Goal: Information Seeking & Learning: Learn about a topic

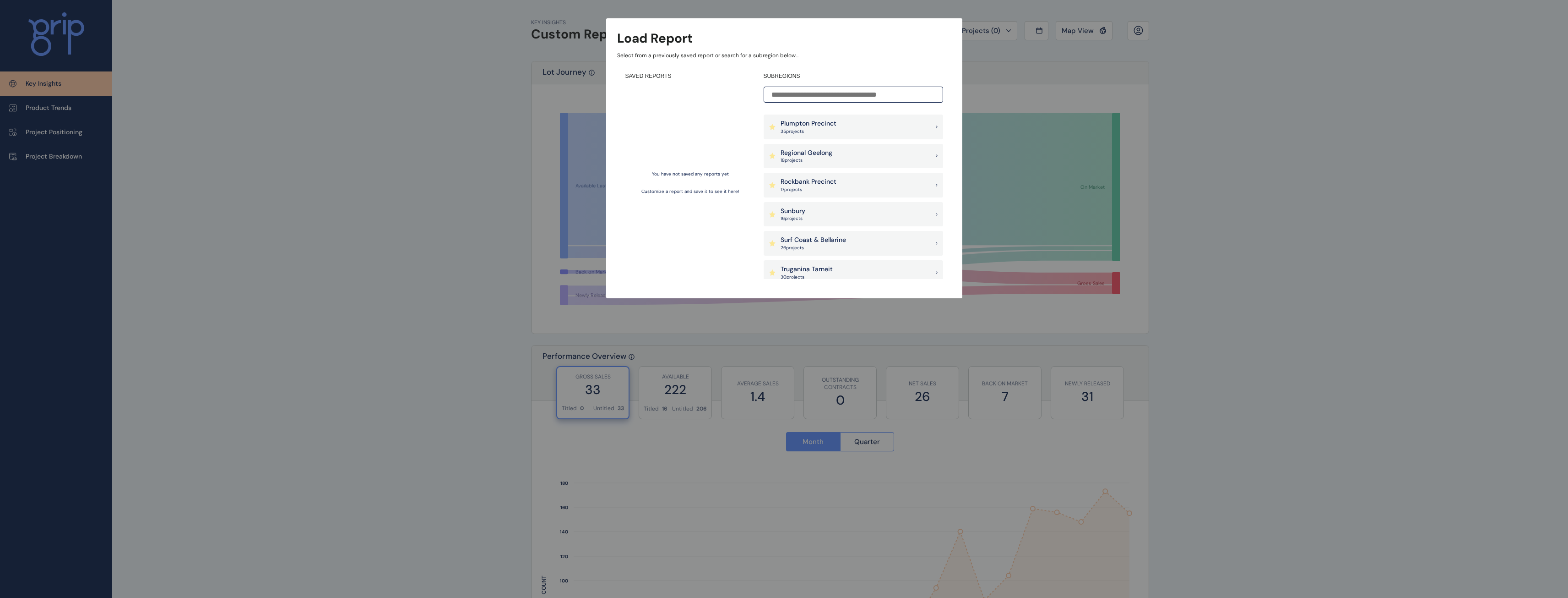
scroll to position [458, 0]
click at [809, 93] on input at bounding box center [853, 94] width 180 height 16
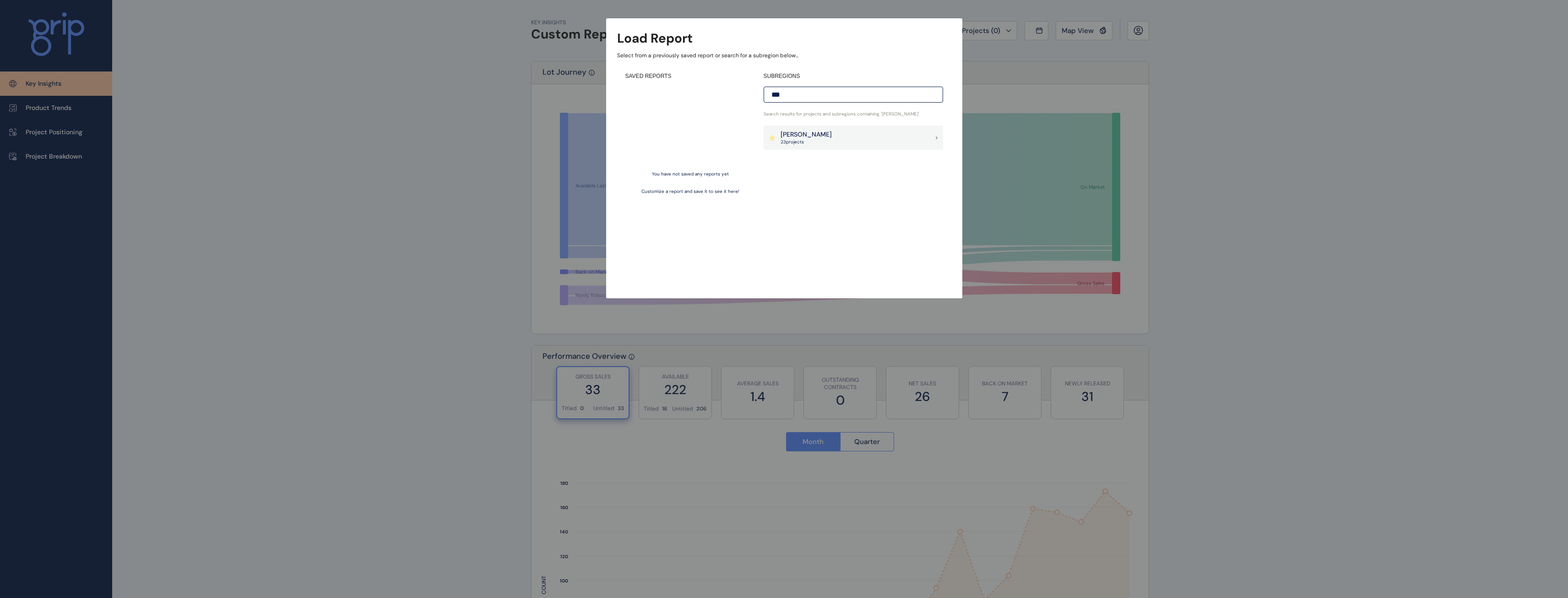
type input "***"
click at [797, 133] on p "[PERSON_NAME]" at bounding box center [806, 135] width 51 height 9
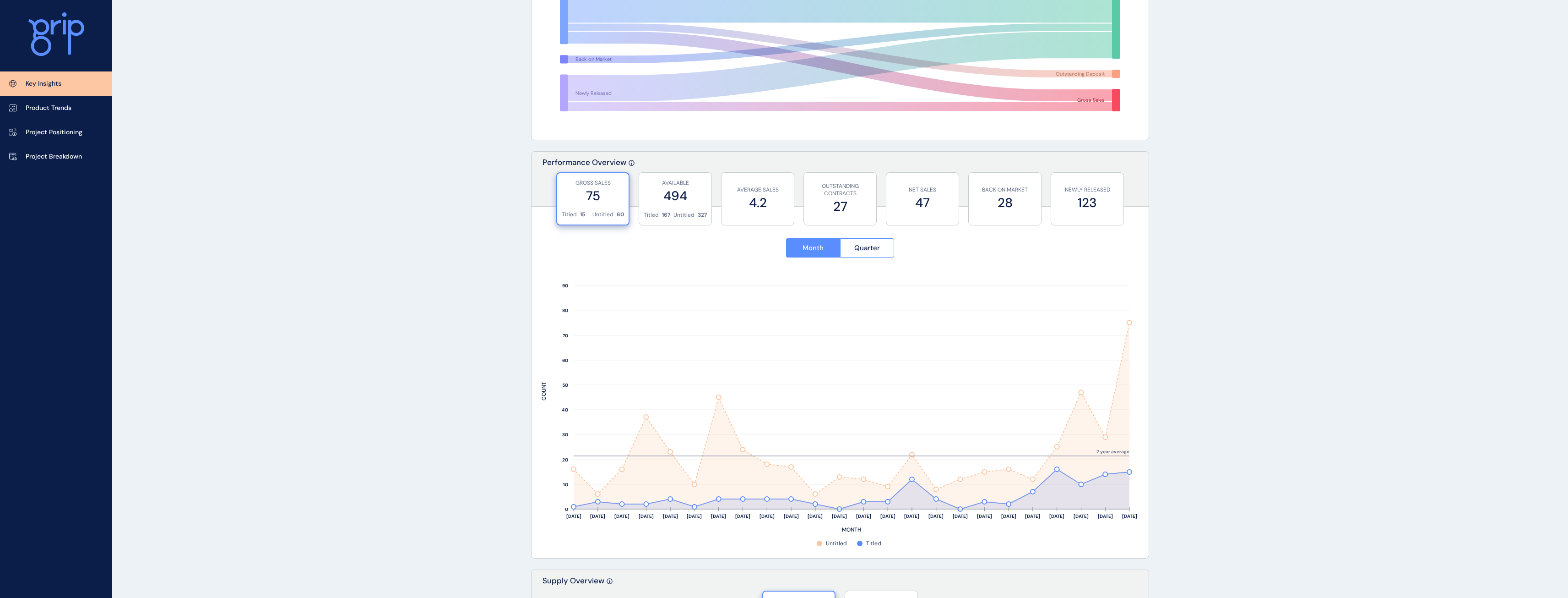
scroll to position [229, 0]
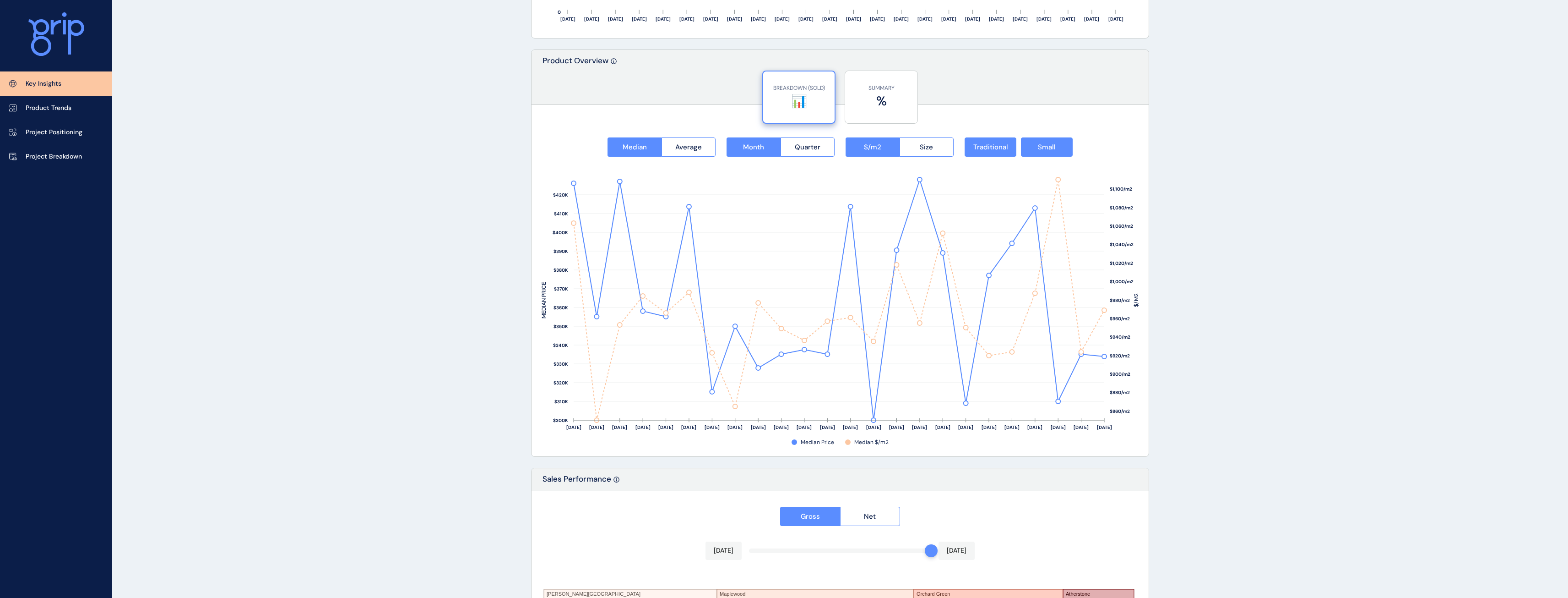
scroll to position [1102, 0]
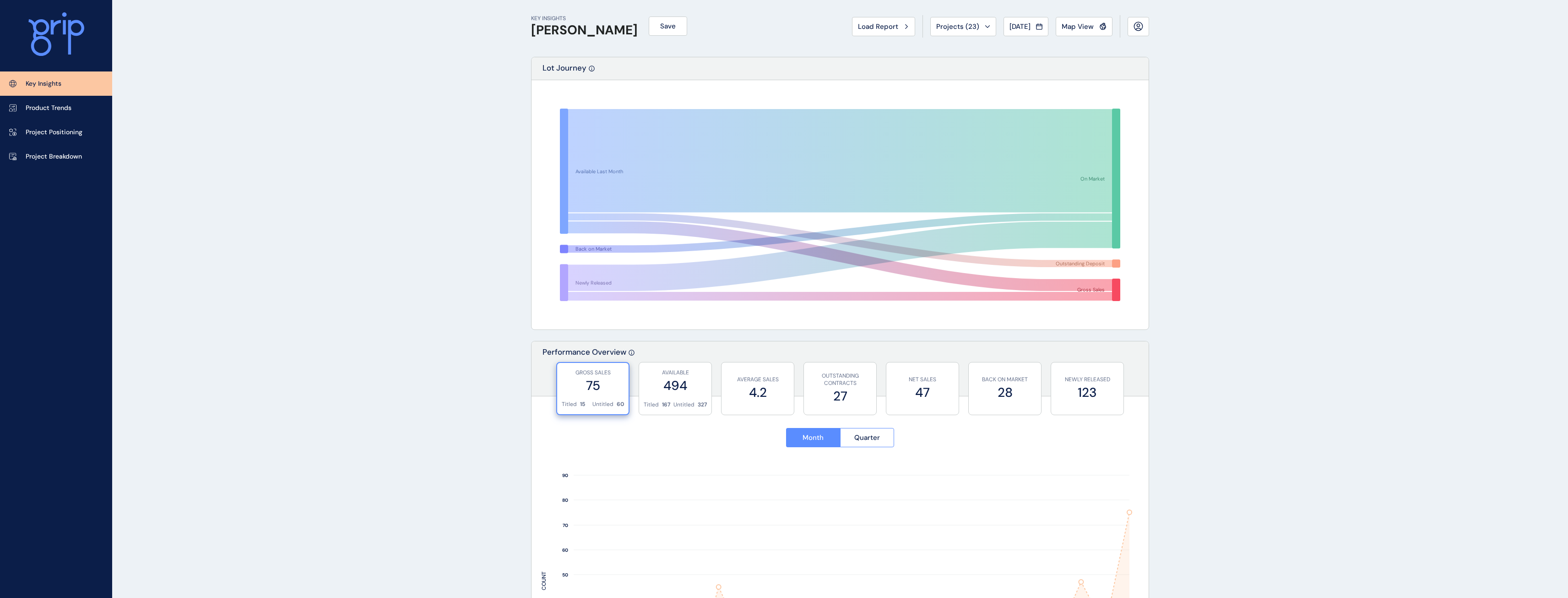
scroll to position [0, 0]
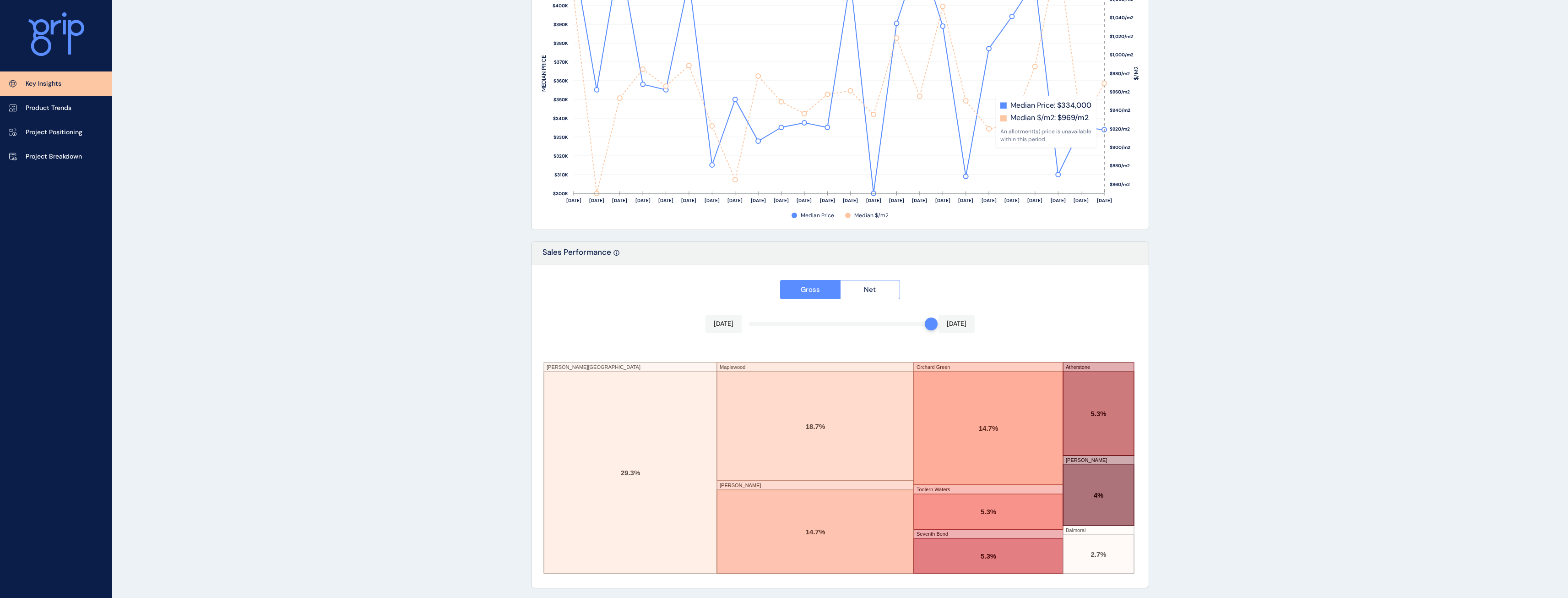
scroll to position [1331, 0]
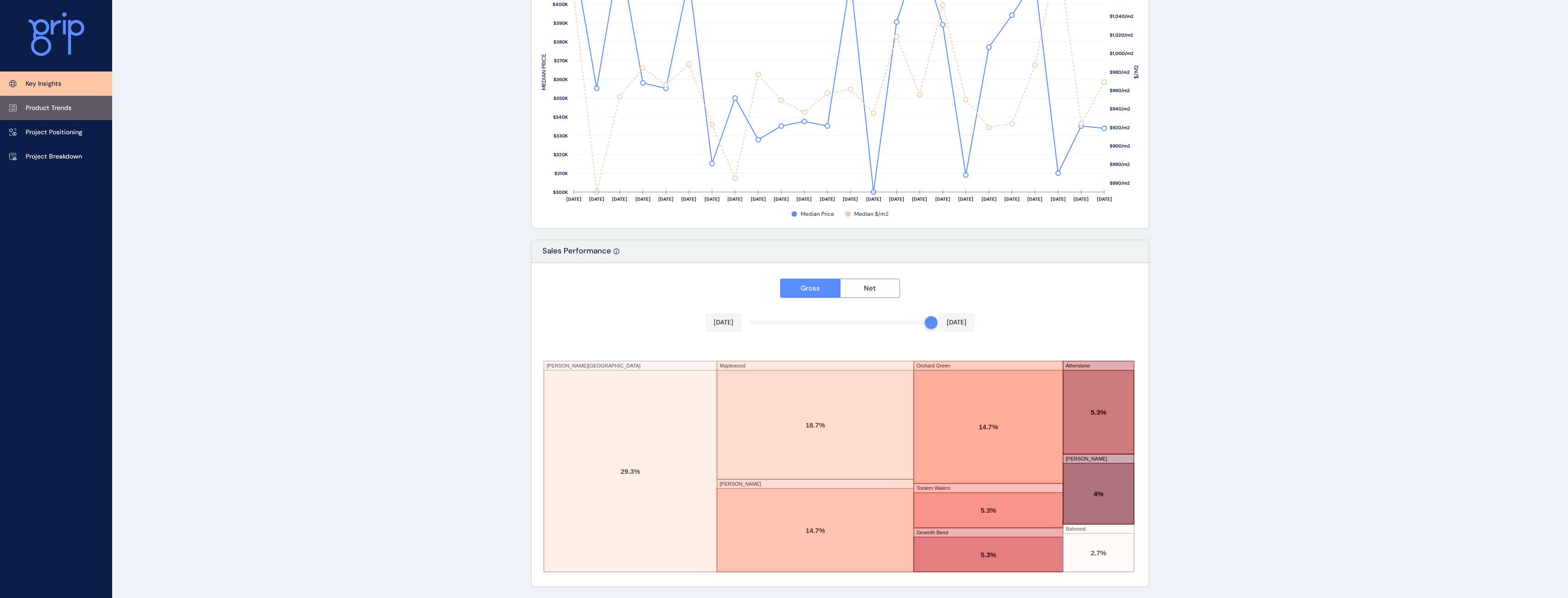
click at [61, 109] on p "Product Trends" at bounding box center [48, 108] width 46 height 9
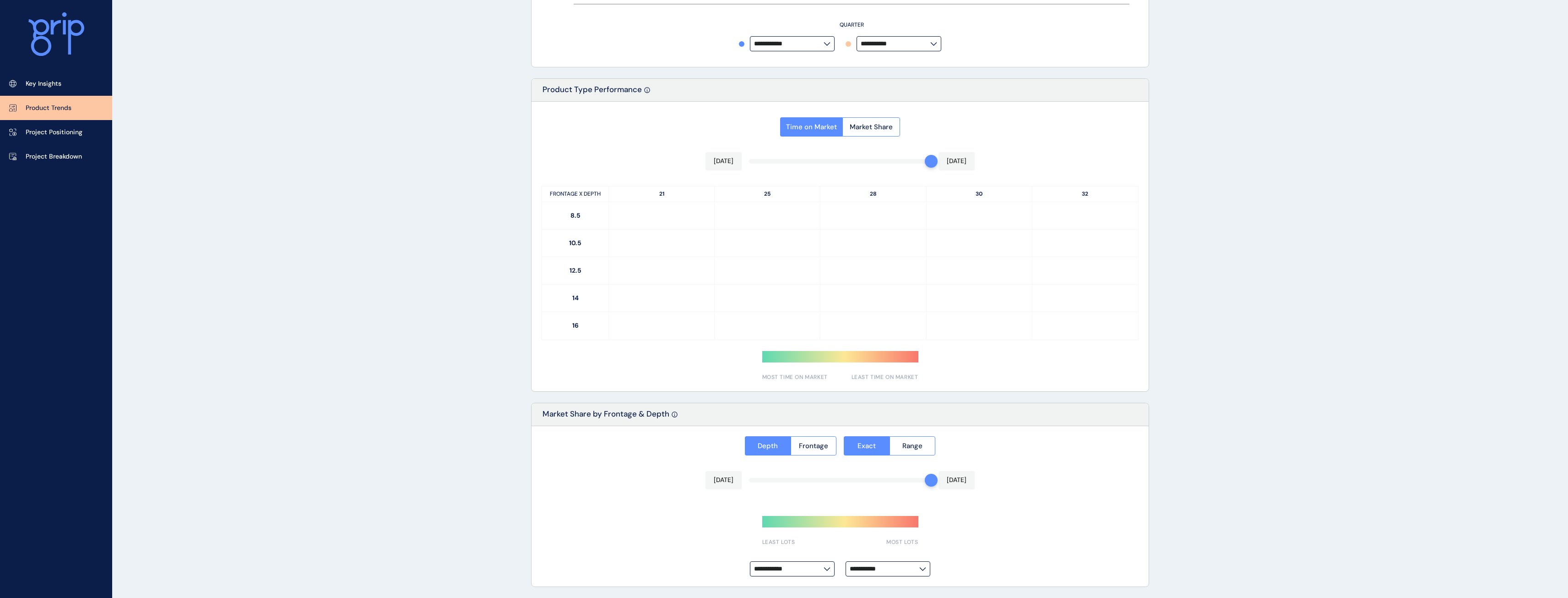
type input "**********"
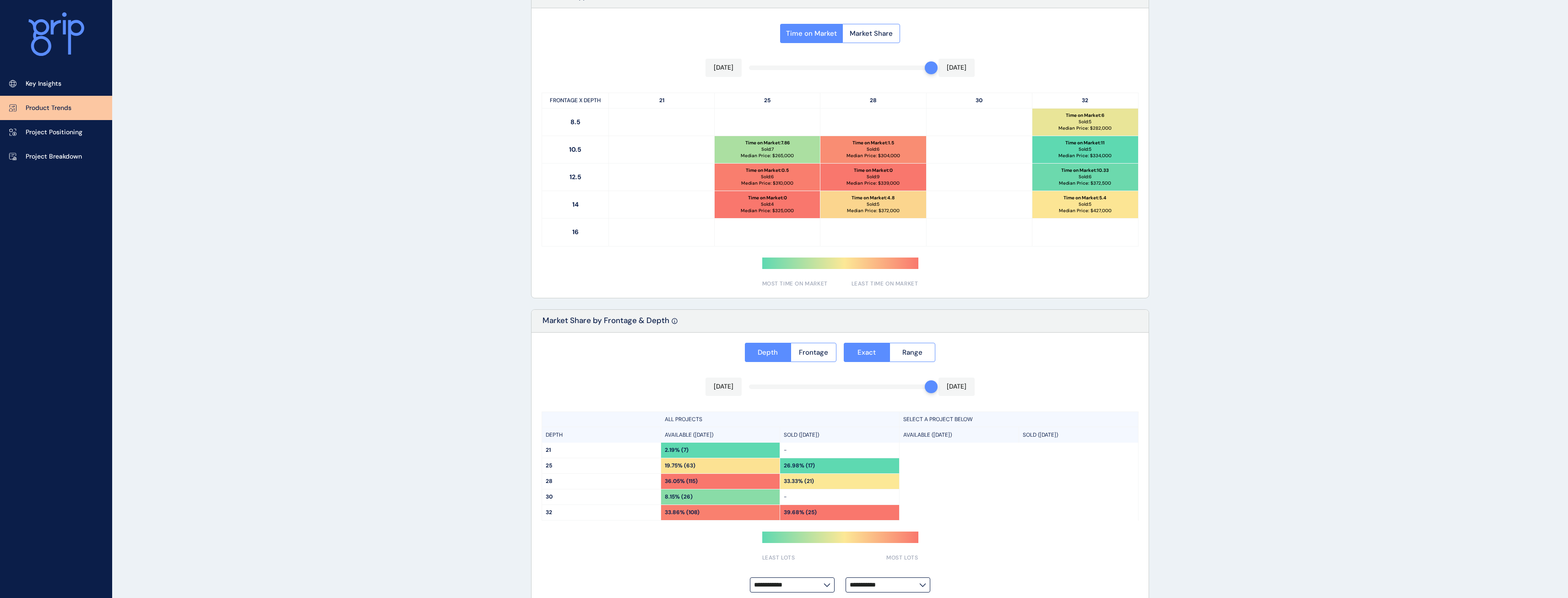
scroll to position [474, 0]
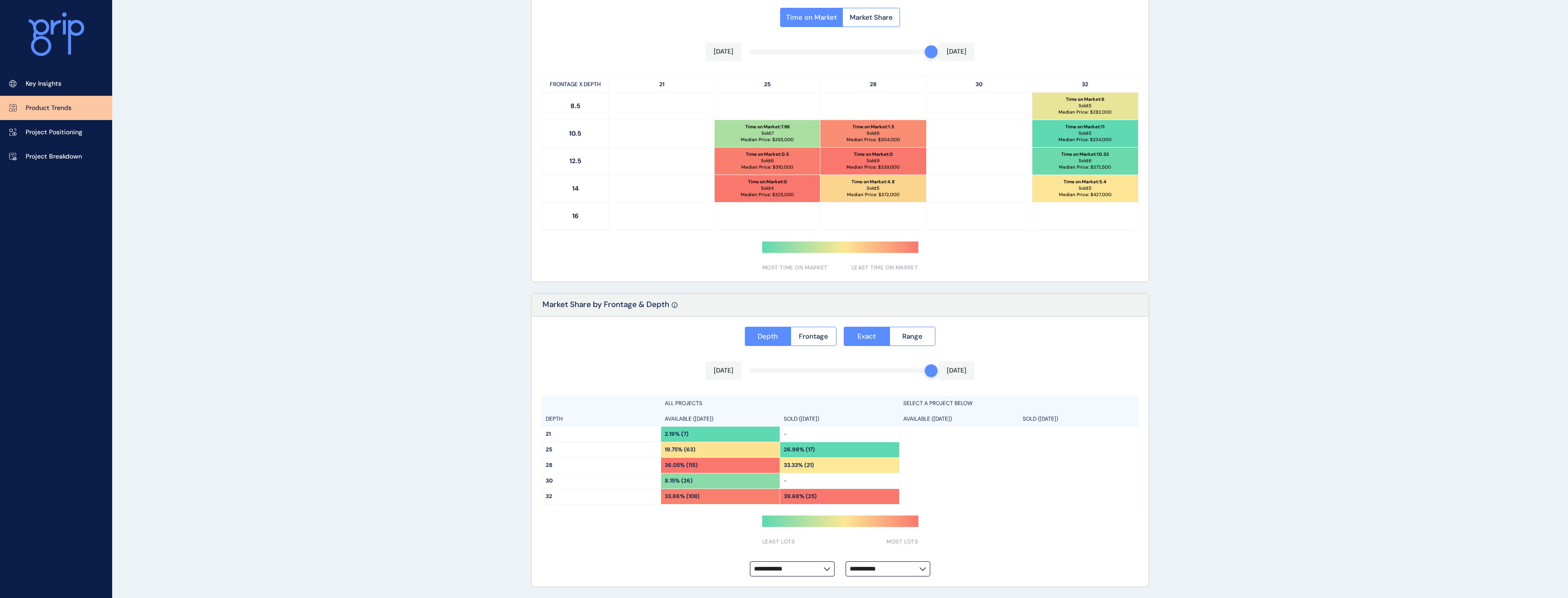
click at [365, 328] on div "PRODUCT TRENDS [PERSON_NAME] Save Load Report Projects ( 23 ) [DATE] 2025 < > J…" at bounding box center [784, 62] width 1568 height 1072
click at [749, 52] on div "[DATE] [DATE]" at bounding box center [840, 52] width 269 height 18
click at [721, 51] on p "[DATE]" at bounding box center [724, 51] width 19 height 9
click at [733, 51] on p "[DATE]" at bounding box center [724, 51] width 19 height 9
click at [854, 55] on div "[DATE] [DATE]" at bounding box center [840, 52] width 269 height 18
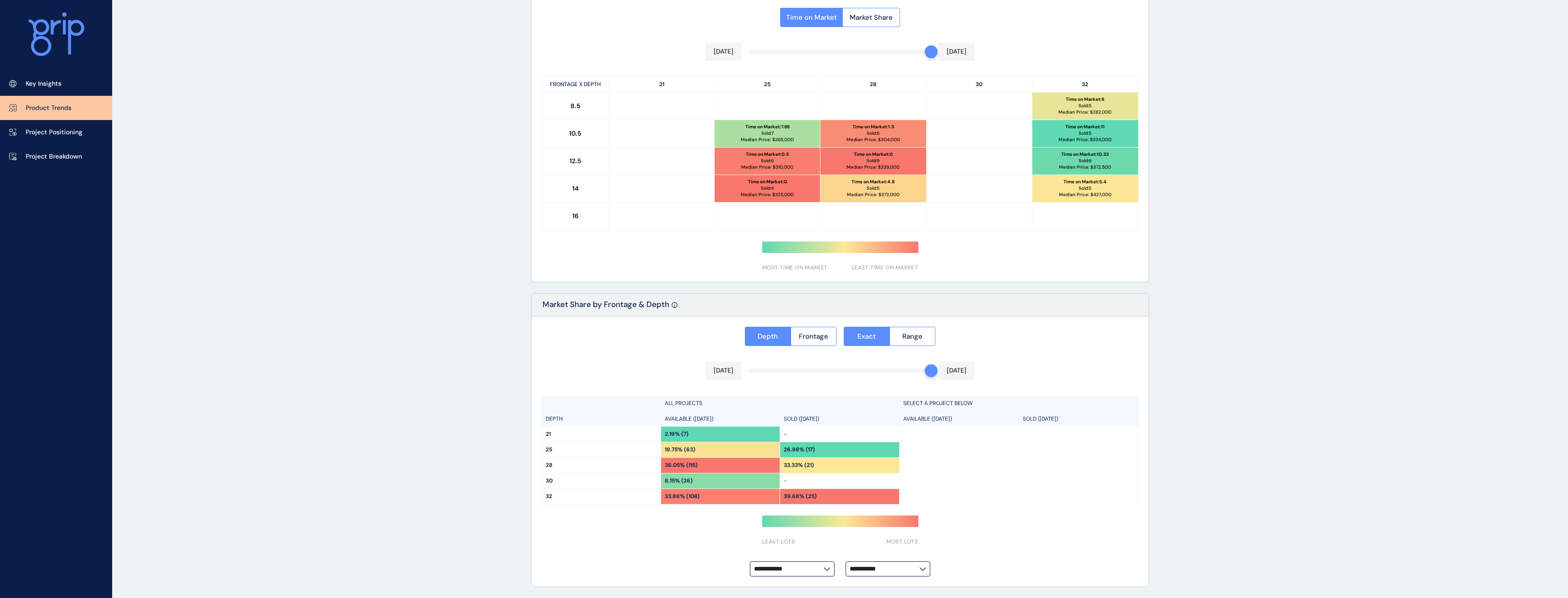
click at [789, 55] on div "[DATE] [DATE]" at bounding box center [840, 52] width 269 height 18
click at [760, 49] on div "Time on Market Market Share [DATE] [DATE] FRONTAGE X DEPTH 21 25 28 30 32 8.5 T…" at bounding box center [840, 136] width 617 height 289
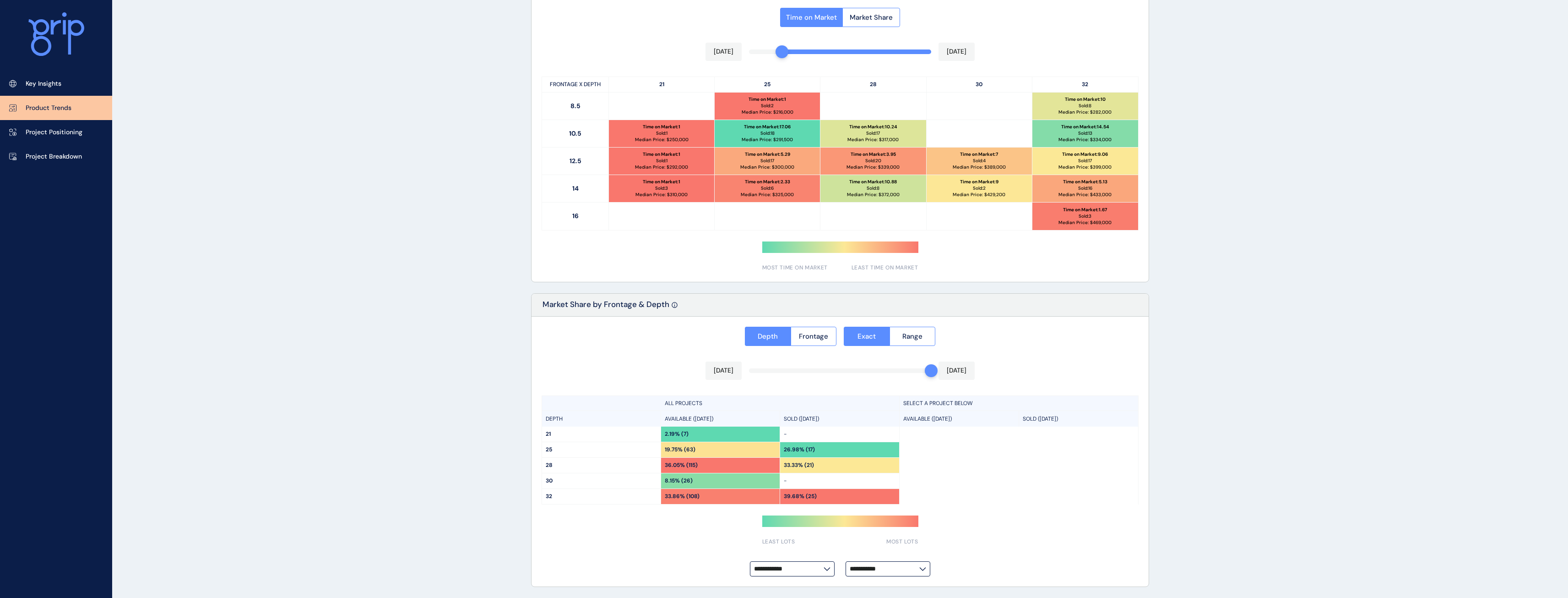
click at [792, 52] on div "Time on Market Market Share [DATE] [DATE] FRONTAGE X DEPTH 21 25 28 30 32 8.5 T…" at bounding box center [840, 136] width 617 height 289
click at [811, 53] on div "Time on Market Market Share [DATE] [DATE] FRONTAGE X DEPTH 21 25 28 30 32 8.5 T…" at bounding box center [840, 136] width 617 height 289
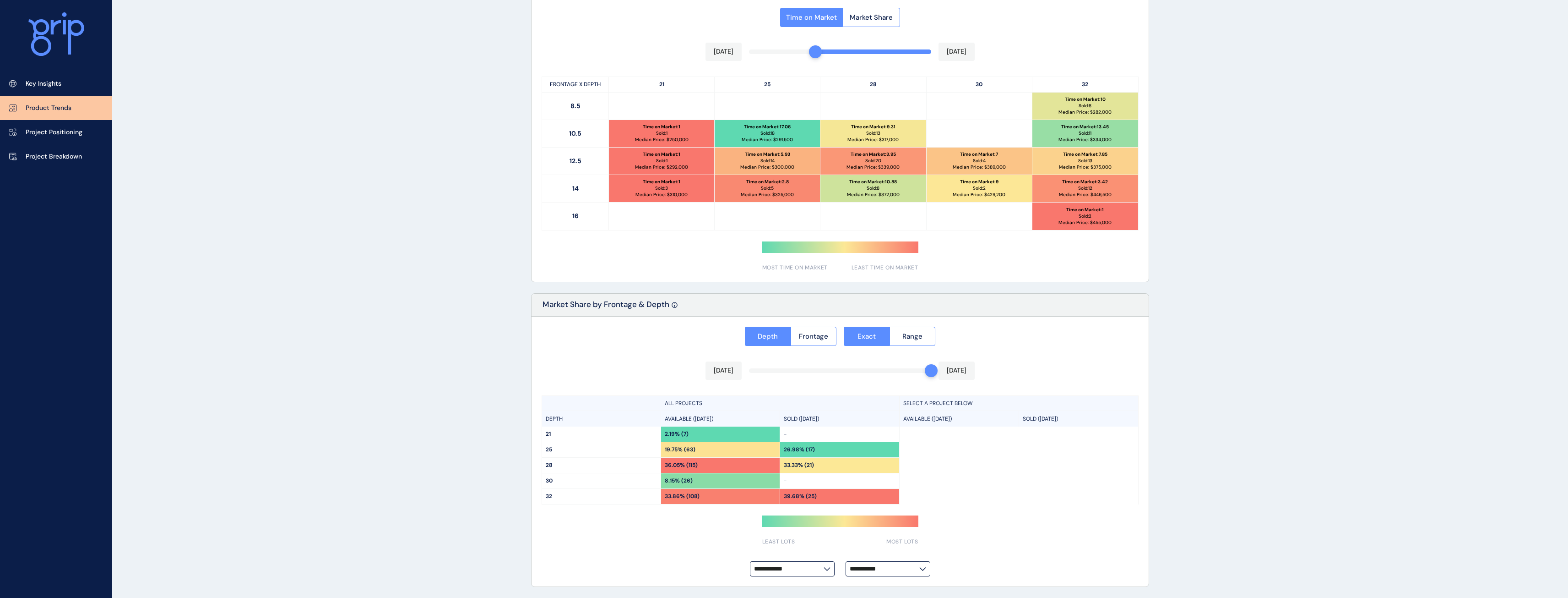
click at [844, 51] on div "Time on Market Market Share [DATE] [DATE] FRONTAGE X DEPTH 21 25 28 30 32 8.5 T…" at bounding box center [840, 136] width 617 height 289
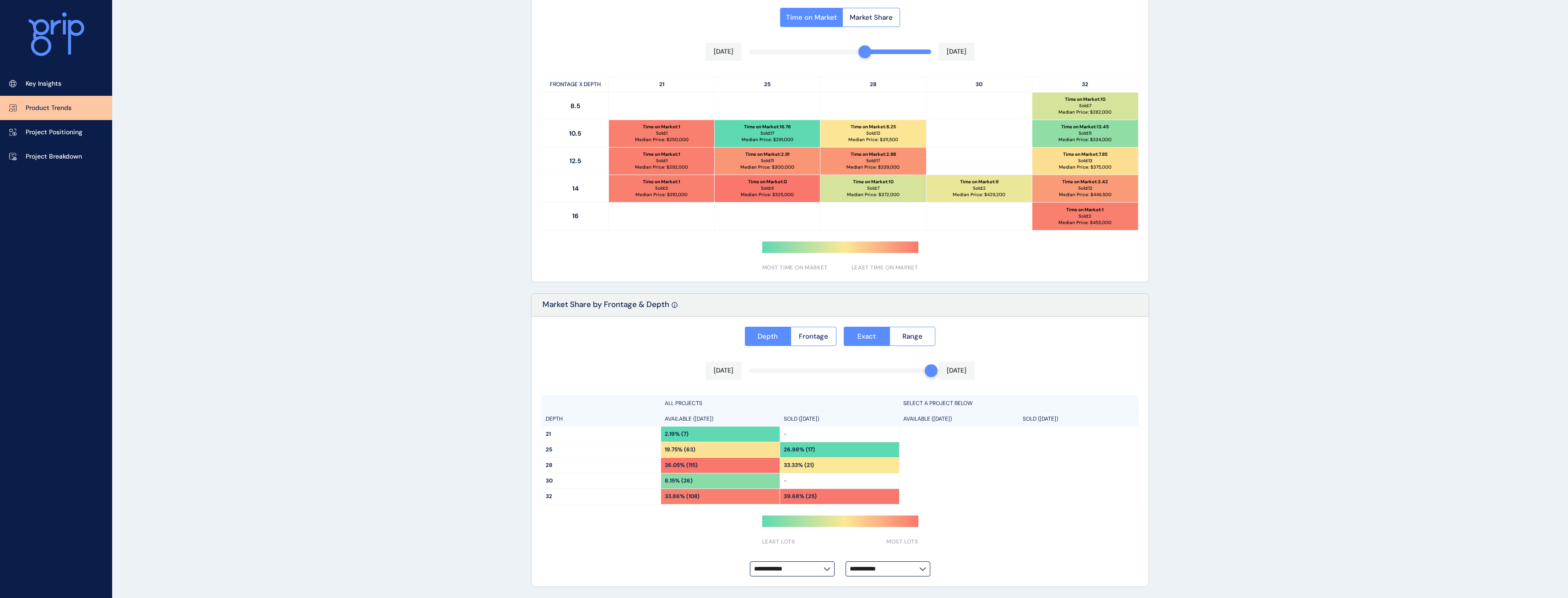
click at [869, 51] on div "Time on Market Market Share [DATE] [DATE] FRONTAGE X DEPTH 21 25 28 30 32 8.5 T…" at bounding box center [840, 136] width 617 height 289
click at [889, 52] on div "Time on Market Market Share [DATE] [DATE] FRONTAGE X DEPTH 21 25 28 30 32 8.5 T…" at bounding box center [840, 136] width 617 height 289
click at [904, 51] on div "Time on Market Market Share [DATE] [DATE] FRONTAGE X DEPTH 21 25 28 30 32 8.5 T…" at bounding box center [840, 136] width 617 height 289
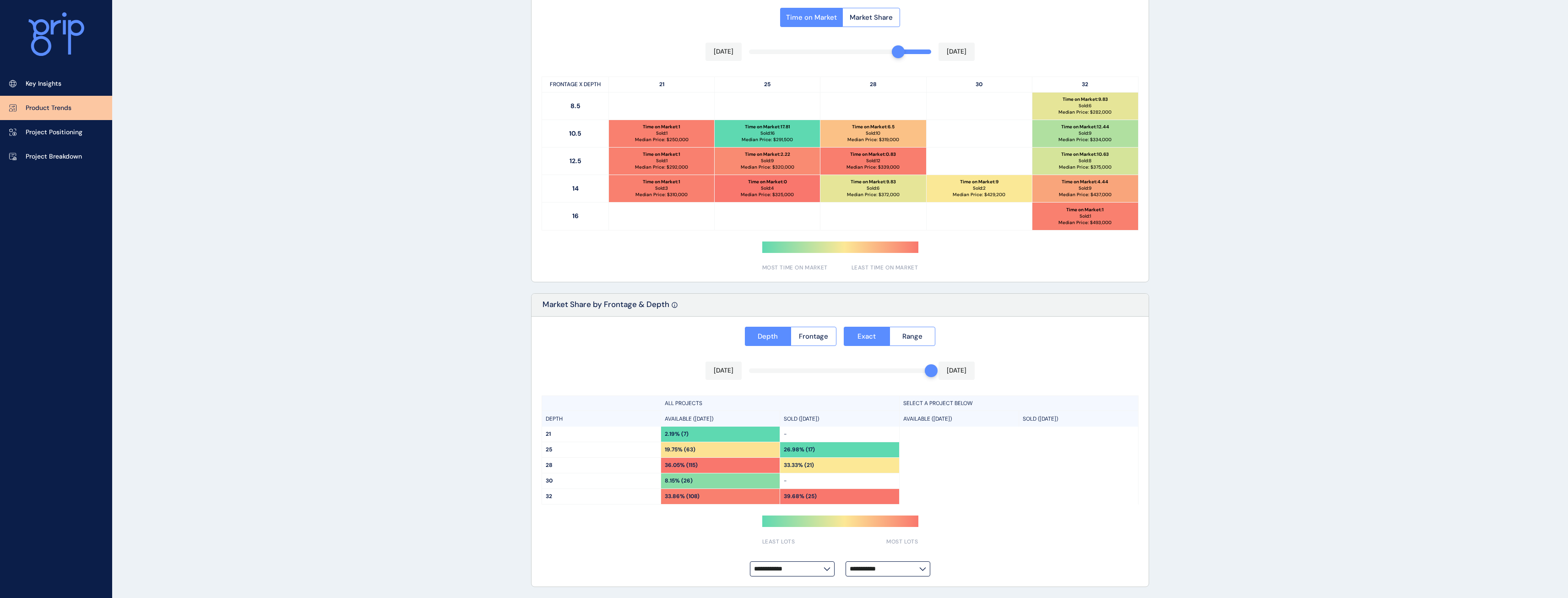
click at [917, 51] on div "Time on Market Market Share [DATE] [DATE] FRONTAGE X DEPTH 21 25 28 30 32 8.5 T…" at bounding box center [840, 136] width 617 height 289
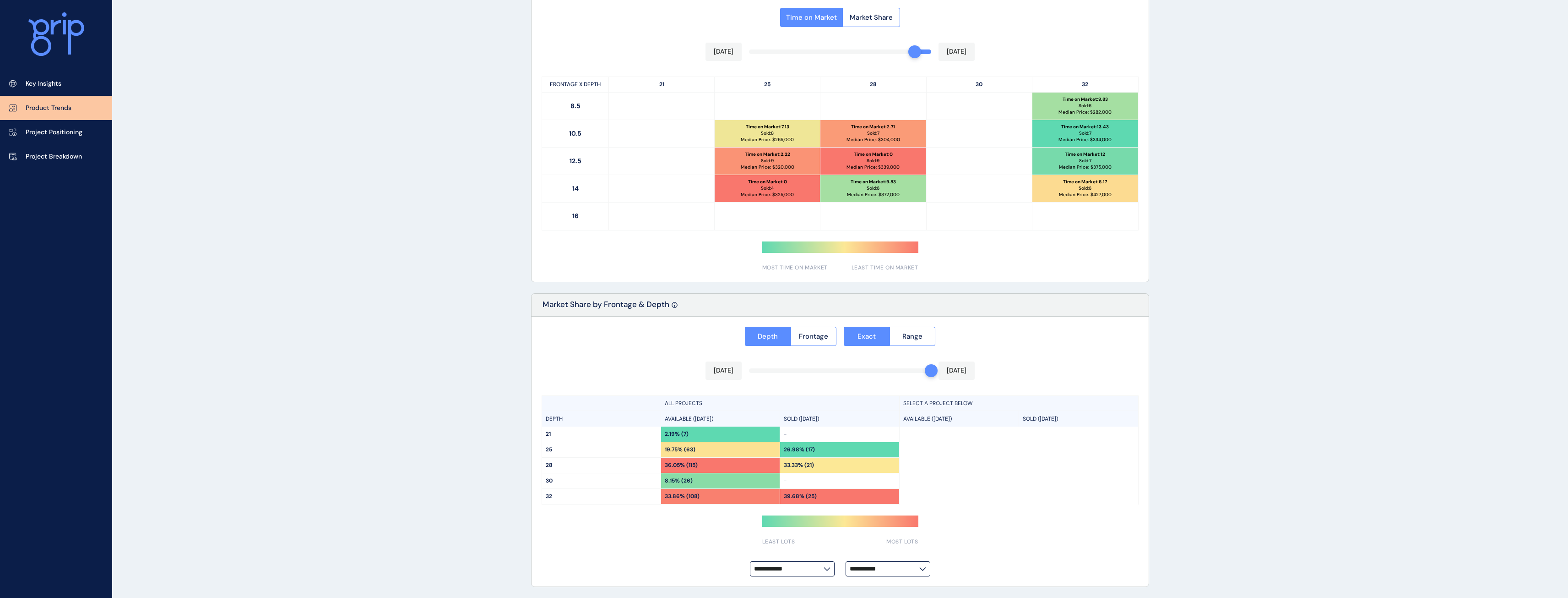
click at [928, 49] on div "[DATE] [DATE]" at bounding box center [840, 52] width 269 height 18
click at [897, 52] on div "Time on Market Market Share [DATE] [DATE] FRONTAGE X DEPTH 21 25 28 30 32 8.5 T…" at bounding box center [840, 136] width 617 height 289
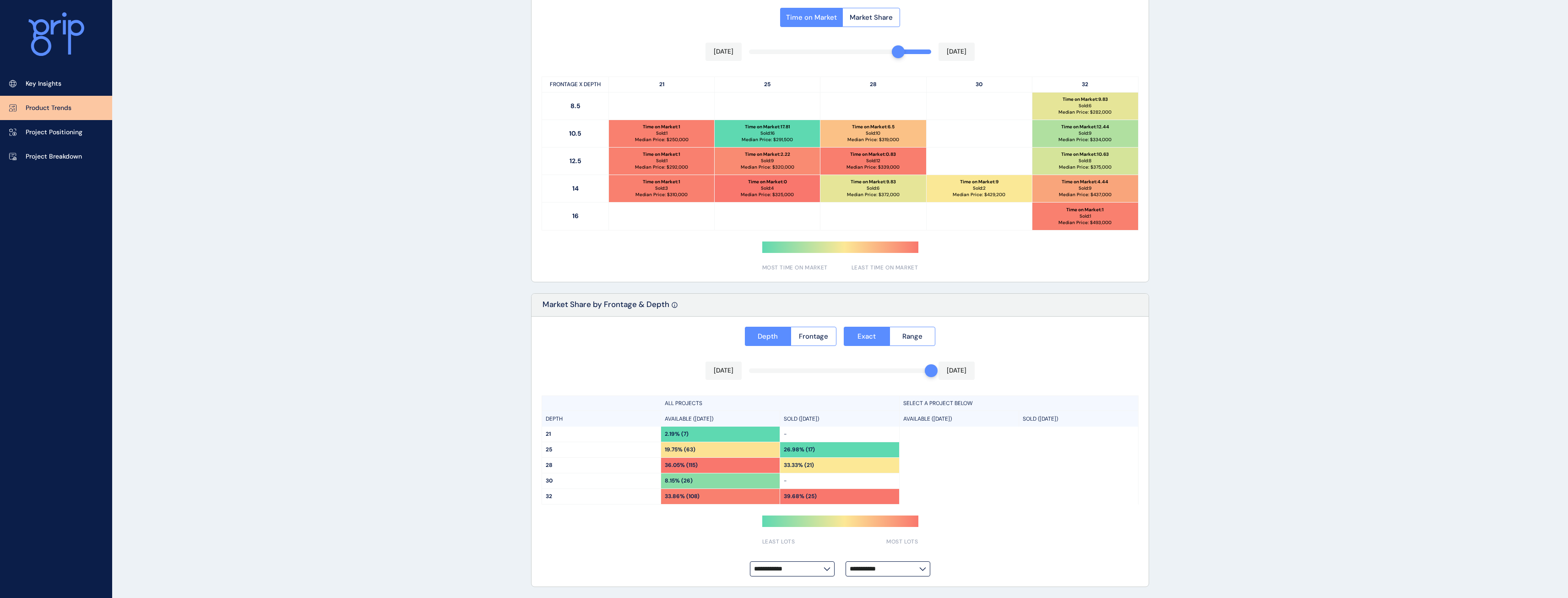
click at [880, 51] on div "Time on Market Market Share [DATE] [DATE] FRONTAGE X DEPTH 21 25 28 30 32 8.5 T…" at bounding box center [840, 136] width 617 height 289
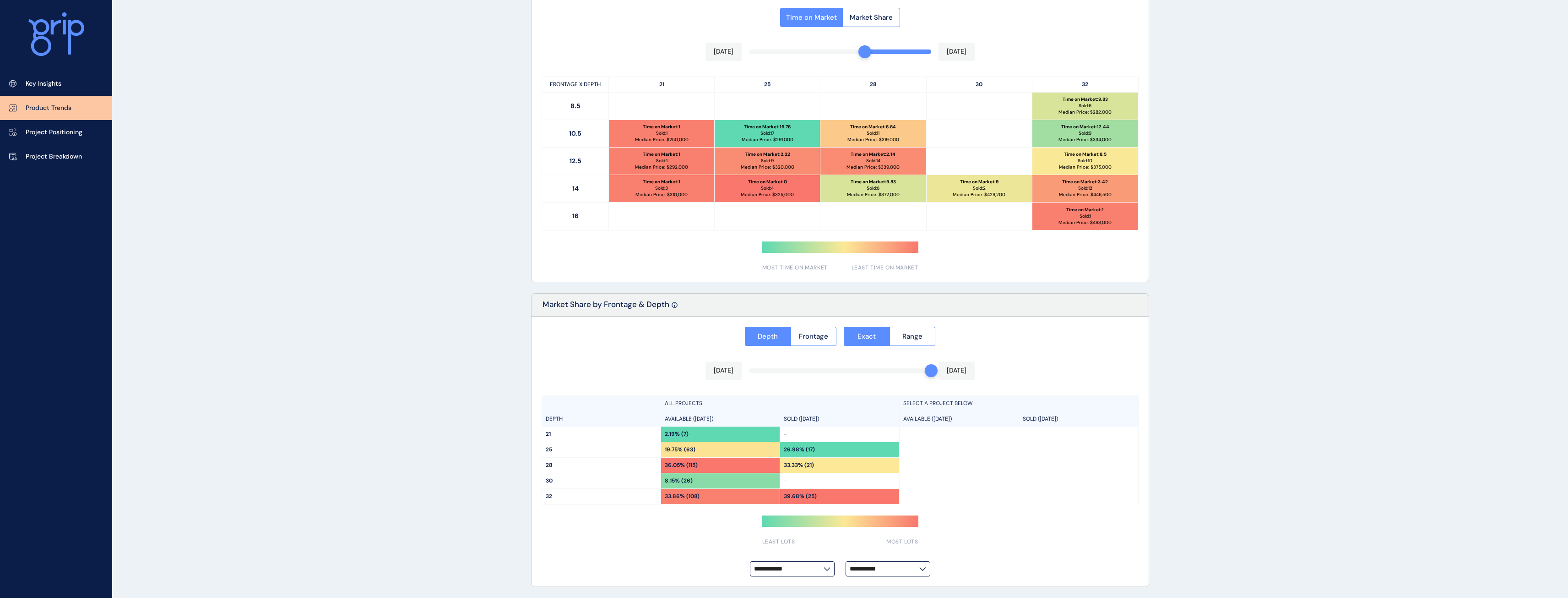
click at [867, 51] on div "Time on Market Market Share [DATE] [DATE] FRONTAGE X DEPTH 21 25 28 30 32 8.5 T…" at bounding box center [840, 136] width 617 height 289
click at [849, 52] on div "Time on Market Market Share [DATE] [DATE] FRONTAGE X DEPTH 21 25 28 30 32 8.5 T…" at bounding box center [840, 136] width 617 height 289
click at [836, 52] on div "Time on Market Market Share [DATE] [DATE] FRONTAGE X DEPTH 21 25 28 30 32 8.5 T…" at bounding box center [840, 136] width 617 height 289
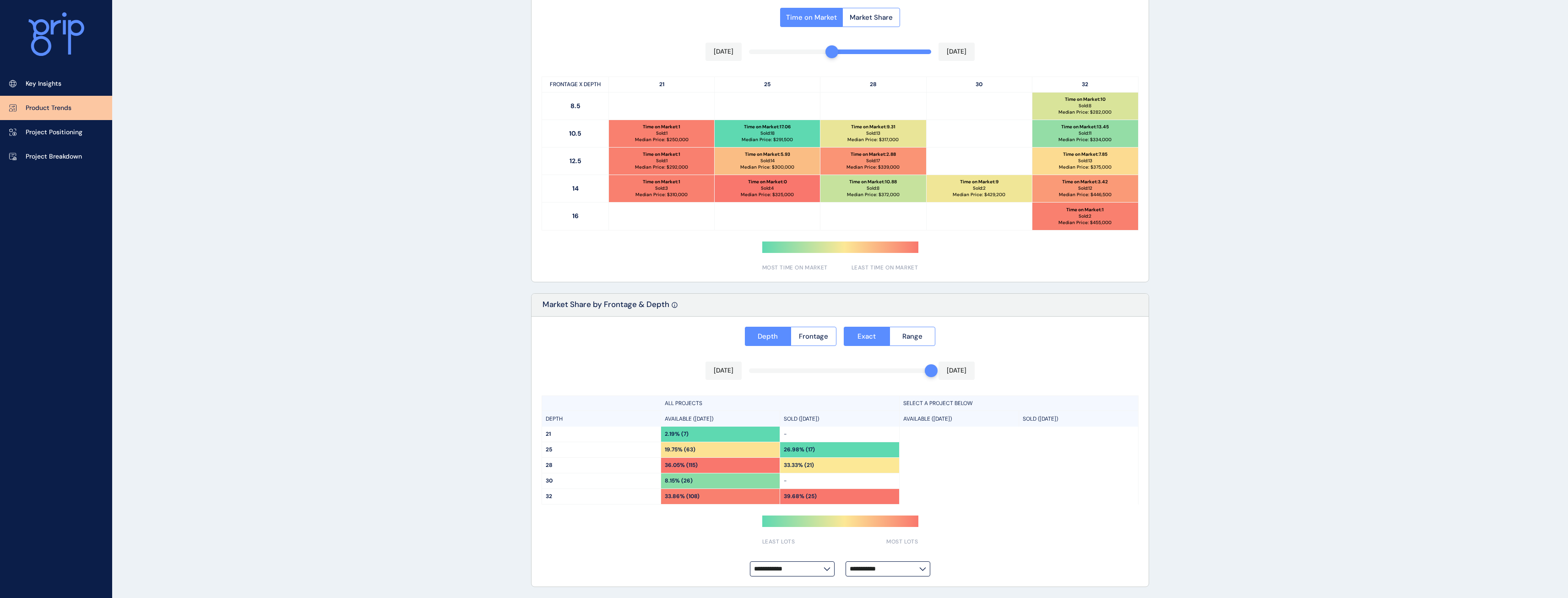
click at [814, 52] on div "Time on Market Market Share [DATE] [DATE] FRONTAGE X DEPTH 21 25 28 30 32 8.5 T…" at bounding box center [840, 136] width 617 height 289
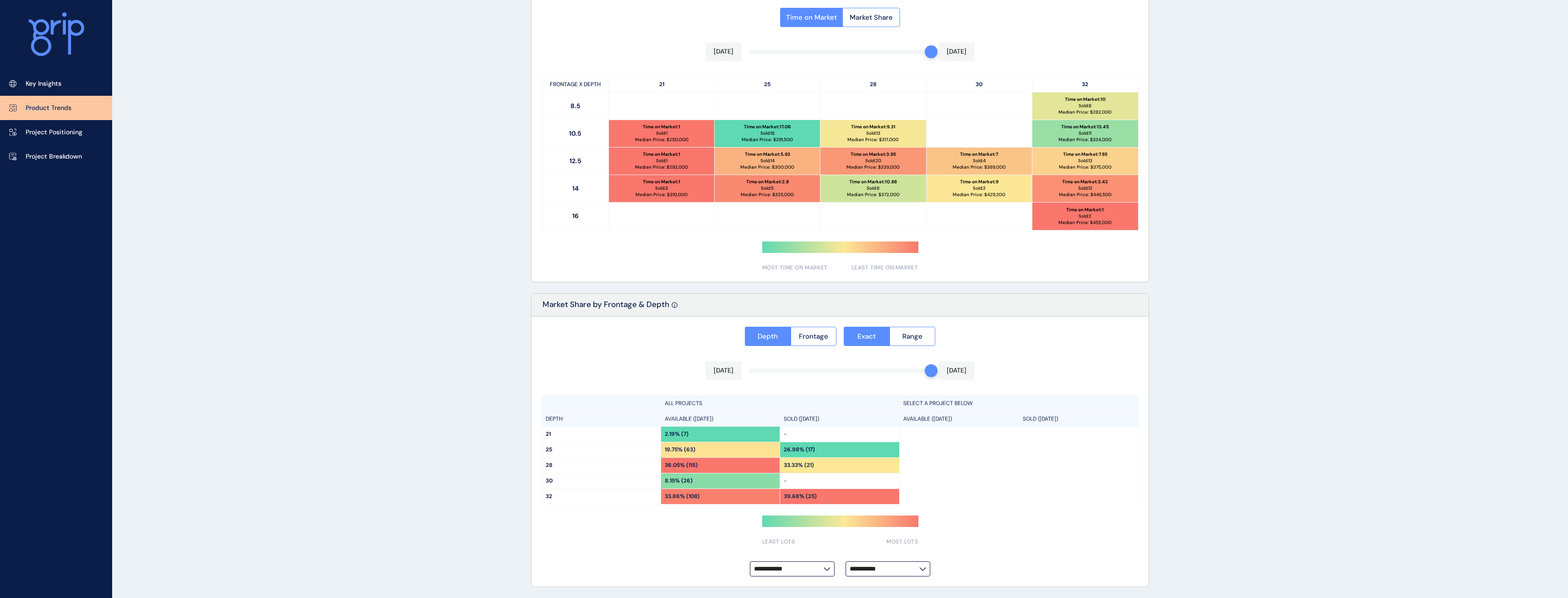
click at [928, 50] on div "Time on Market Market Share [DATE] [DATE] FRONTAGE X DEPTH 21 25 28 30 32 8.5 T…" at bounding box center [840, 136] width 617 height 289
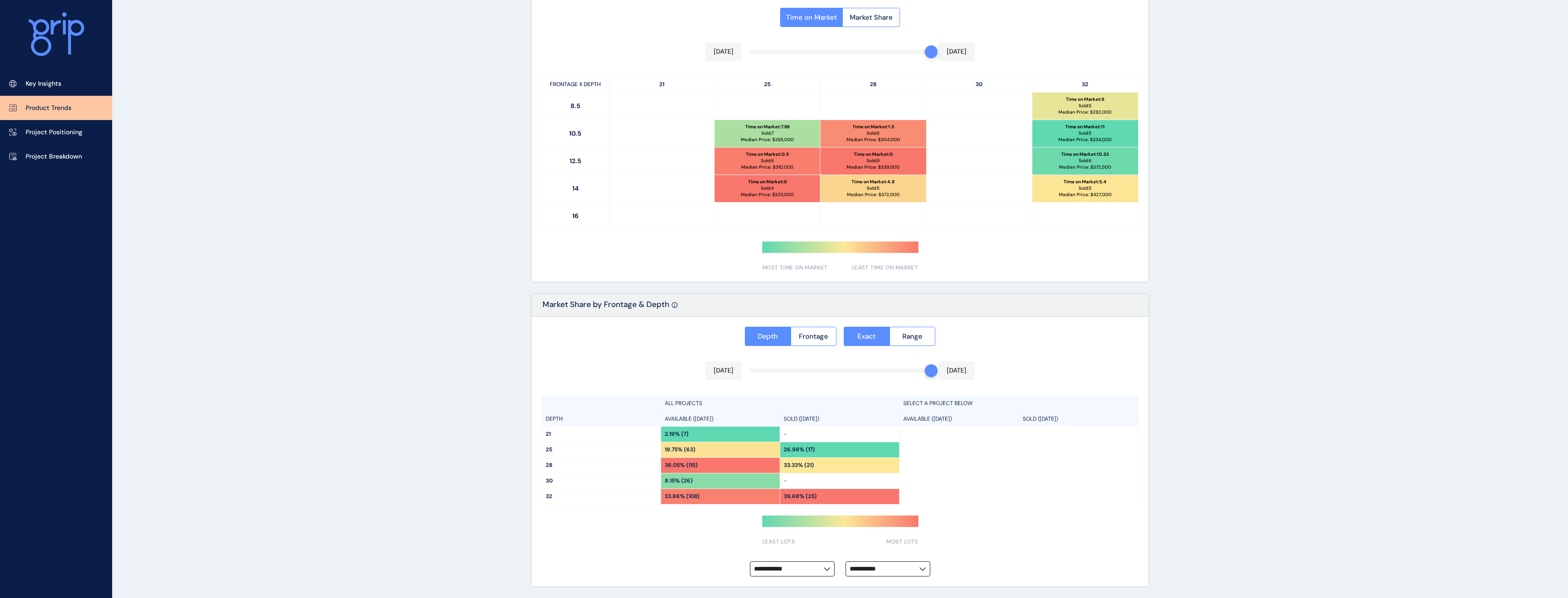
click at [978, 218] on div "PRODUCT TRENDS [PERSON_NAME] Save Load Report Projects ( 23 ) [DATE] 2025 < > J…" at bounding box center [784, 62] width 1568 height 1072
click at [475, 415] on div "PRODUCT TRENDS [PERSON_NAME] Save Load Report Projects ( 23 ) [DATE] 2025 < > J…" at bounding box center [784, 62] width 1568 height 1072
click at [347, 128] on div "PRODUCT TRENDS [PERSON_NAME] Save Load Report Projects ( 23 ) [DATE] 2025 < > J…" at bounding box center [784, 62] width 1568 height 1072
click at [233, 230] on div "PRODUCT TRENDS [PERSON_NAME] Save Load Report Projects ( 23 ) [DATE] 2025 < > J…" at bounding box center [784, 62] width 1568 height 1072
click at [374, 17] on div "PRODUCT TRENDS [PERSON_NAME] Save Load Report Projects ( 23 ) [DATE] 2025 < > J…" at bounding box center [784, 62] width 1568 height 1072
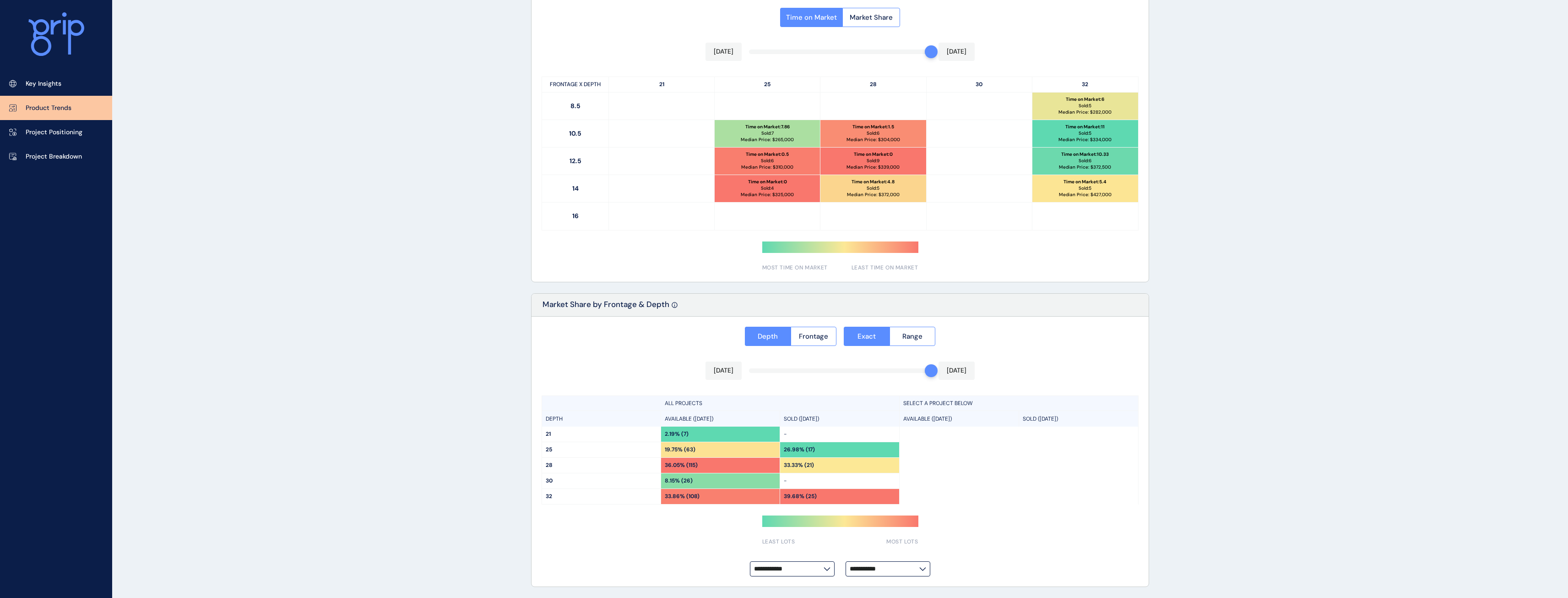
click at [494, 16] on div "PRODUCT TRENDS [PERSON_NAME] Save Load Report Projects ( 23 ) [DATE] 2025 < > J…" at bounding box center [784, 62] width 1568 height 1072
drag, startPoint x: 1202, startPoint y: 128, endPoint x: 1171, endPoint y: 130, distance: 31.1
click at [978, 128] on div "PRODUCT TRENDS [PERSON_NAME] Save Load Report Projects ( 23 ) [DATE] 2025 < > J…" at bounding box center [784, 62] width 1568 height 1072
click at [253, 317] on div "PRODUCT TRENDS [PERSON_NAME] Save Load Report Projects ( 23 ) [DATE] 2025 < > J…" at bounding box center [784, 62] width 1568 height 1072
